Goal: Transaction & Acquisition: Purchase product/service

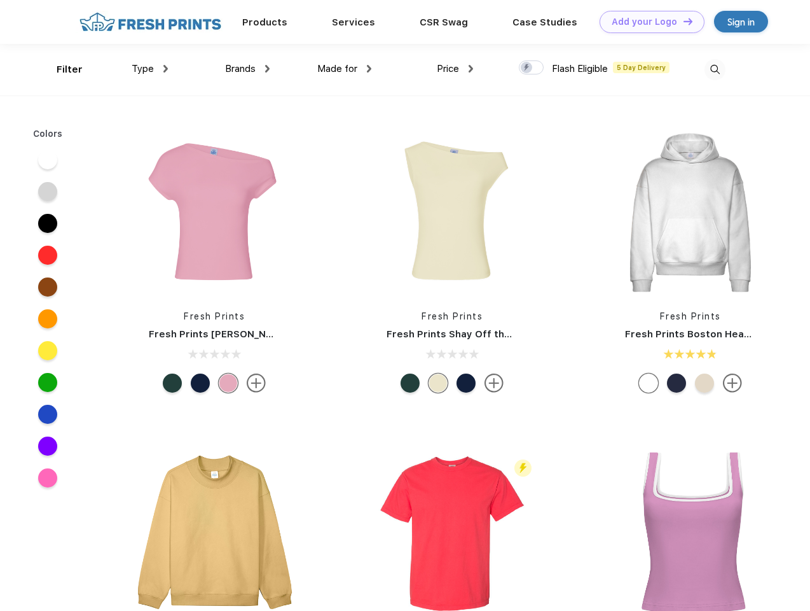
scroll to position [1, 0]
click at [647, 22] on link "Add your Logo Design Tool" at bounding box center [652, 22] width 105 height 22
click at [0, 0] on div "Design Tool" at bounding box center [0, 0] width 0 height 0
click at [682, 21] on link "Add your Logo Design Tool" at bounding box center [652, 22] width 105 height 22
click at [61, 69] on div "Filter" at bounding box center [70, 69] width 26 height 15
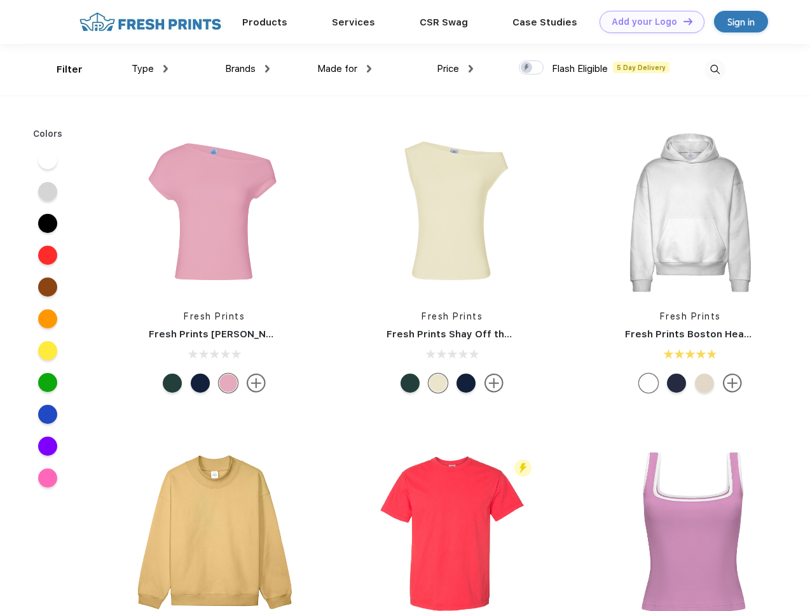
click at [150, 69] on span "Type" at bounding box center [143, 68] width 22 height 11
click at [247, 69] on span "Brands" at bounding box center [240, 68] width 31 height 11
click at [345, 69] on span "Made for" at bounding box center [337, 68] width 40 height 11
click at [455, 69] on span "Price" at bounding box center [448, 68] width 22 height 11
click at [532, 68] on div at bounding box center [531, 67] width 25 height 14
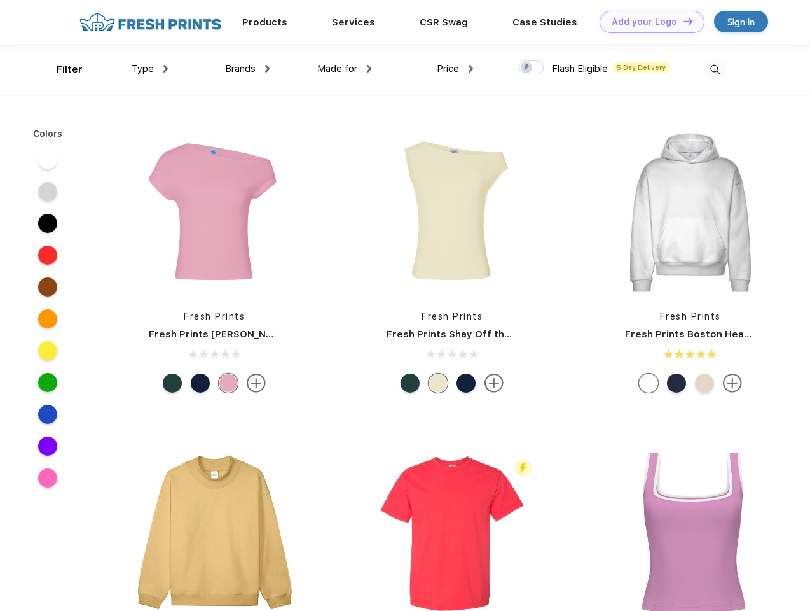
click at [527, 68] on input "checkbox" at bounding box center [523, 64] width 8 height 8
checkbox input "true"
